Goal: Transaction & Acquisition: Purchase product/service

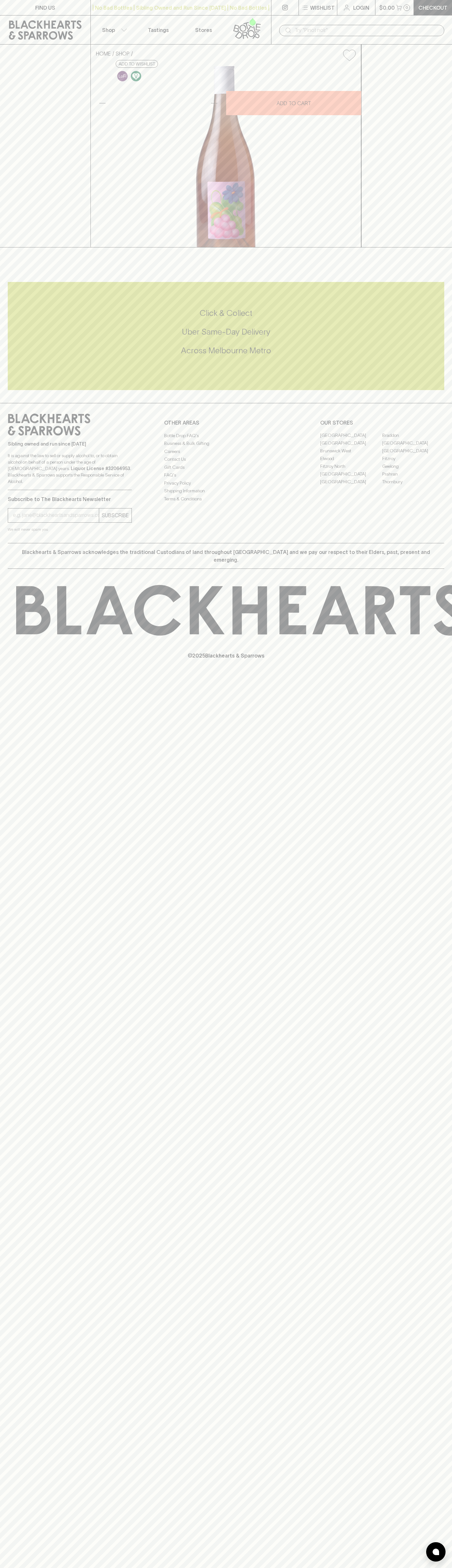
click at [383, 32] on input "text" at bounding box center [366, 30] width 144 height 10
click at [447, 676] on div "© 2025 Blackhearts & Sparrows" at bounding box center [226, 621] width 452 height 107
click at [193, 1567] on html "FIND US | No Bad Bottles | Sibling Owned and Run Since 2006 | No Bad Bottles | …" at bounding box center [226, 784] width 452 height 1568
click at [10, 206] on div "HOME SHOP Parco Orange 2024 (Blackhearts x Little Reddie) $28.00 Add to wishlis…" at bounding box center [226, 145] width 452 height 203
